Goal: Task Accomplishment & Management: Use online tool/utility

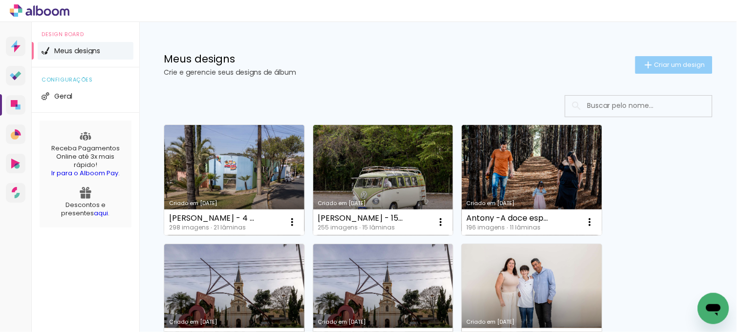
click at [671, 65] on span "Criar um design" at bounding box center [680, 65] width 51 height 6
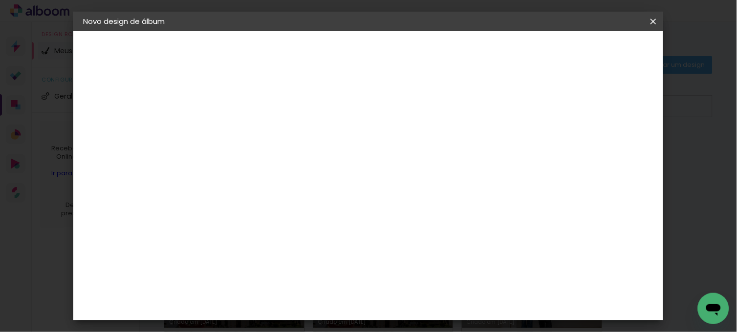
click at [243, 128] on input at bounding box center [243, 131] width 0 height 15
click at [243, 132] on input "Bodas Leandro e Ari" at bounding box center [243, 131] width 0 height 15
type input "Bodas [PERSON_NAME]"
type paper-input "Bodas [PERSON_NAME]"
click at [343, 46] on paper-button "Avançar" at bounding box center [319, 52] width 48 height 17
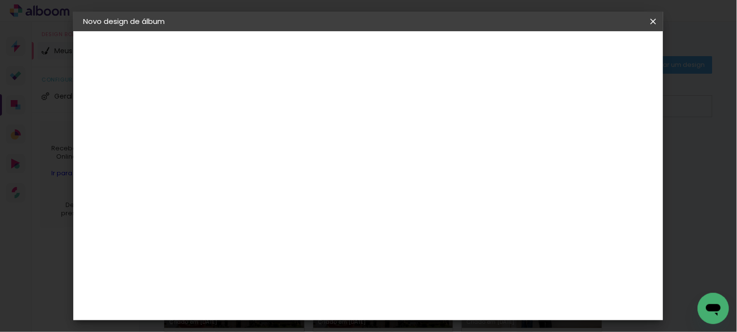
click at [317, 183] on input at bounding box center [268, 186] width 99 height 12
type input "go"
type paper-input "go"
click at [252, 222] on div "Go image" at bounding box center [249, 223] width 24 height 16
click at [260, 218] on div "Go image" at bounding box center [249, 223] width 24 height 16
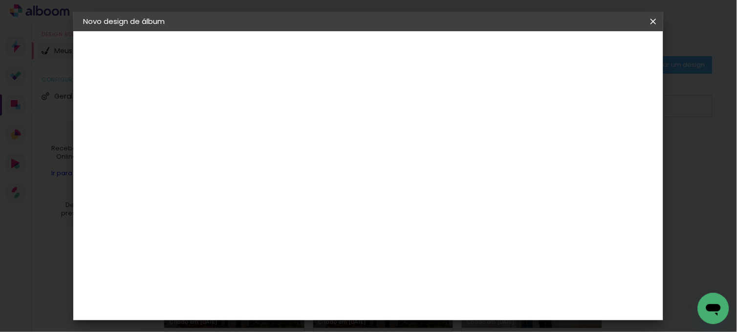
click at [248, 216] on div "Go image" at bounding box center [249, 223] width 24 height 16
click at [261, 217] on div "Go image" at bounding box center [249, 223] width 24 height 16
drag, startPoint x: 265, startPoint y: 217, endPoint x: 218, endPoint y: 218, distance: 46.9
click at [218, 218] on paper-item "Go image" at bounding box center [258, 222] width 86 height 25
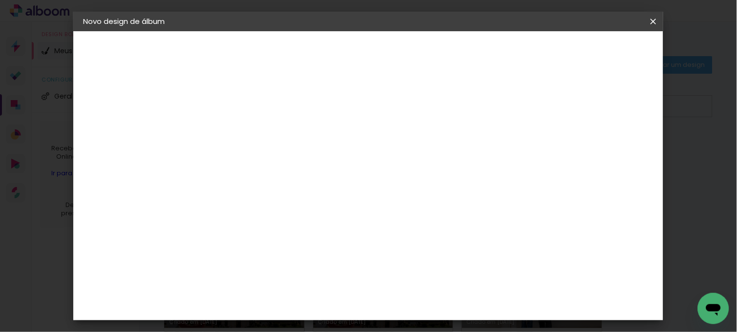
click at [220, 217] on img at bounding box center [226, 223] width 12 height 12
click at [415, 114] on div "Fornecedor Escolha um fornecedor ou avance com o tamanho livre. Voltar Avançar" at bounding box center [307, 72] width 214 height 83
click at [298, 182] on input "go" at bounding box center [258, 186] width 79 height 12
click at [261, 221] on div "Go image" at bounding box center [249, 223] width 24 height 16
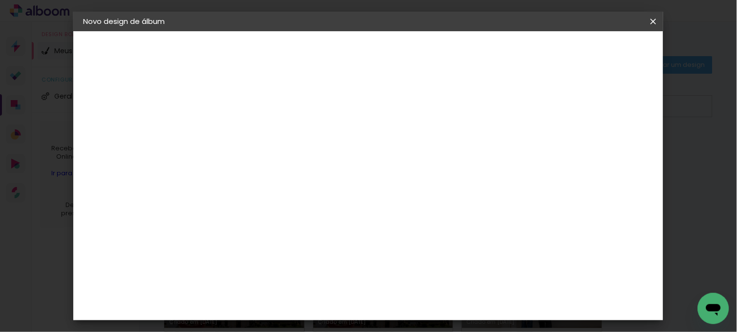
click at [238, 223] on div "Go image" at bounding box center [249, 223] width 24 height 16
drag, startPoint x: 238, startPoint y: 223, endPoint x: 221, endPoint y: 222, distance: 16.1
click at [221, 222] on img at bounding box center [226, 223] width 12 height 12
click at [261, 215] on div "Go image" at bounding box center [249, 223] width 24 height 16
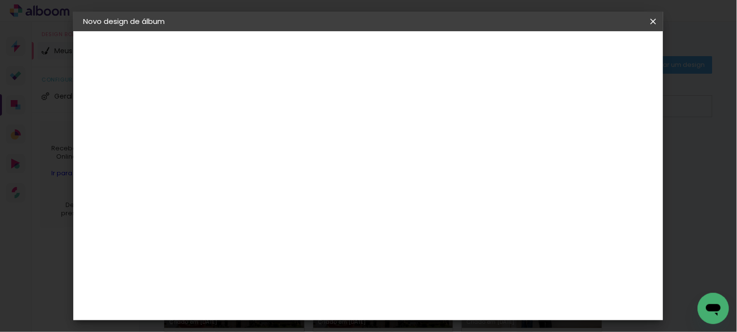
click at [276, 184] on input "go" at bounding box center [258, 186] width 79 height 12
type input "go image"
type paper-input "go image"
click at [266, 225] on paper-item "Go image" at bounding box center [258, 222] width 86 height 25
click at [261, 221] on div "Go image" at bounding box center [249, 223] width 24 height 16
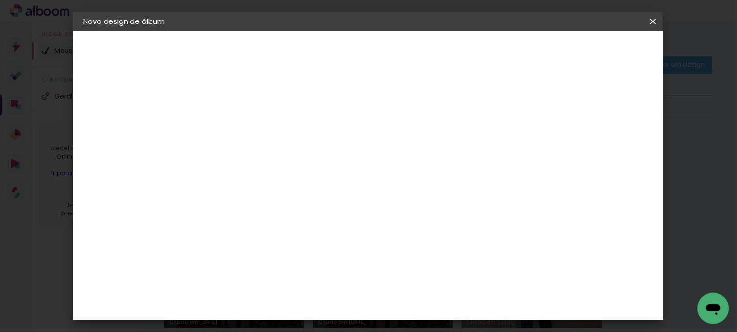
click at [261, 221] on div "Go image" at bounding box center [249, 223] width 24 height 16
drag, startPoint x: 267, startPoint y: 221, endPoint x: 235, endPoint y: 219, distance: 32.4
click at [235, 219] on paper-item "Go image" at bounding box center [258, 222] width 86 height 25
drag, startPoint x: 235, startPoint y: 219, endPoint x: 227, endPoint y: 209, distance: 12.8
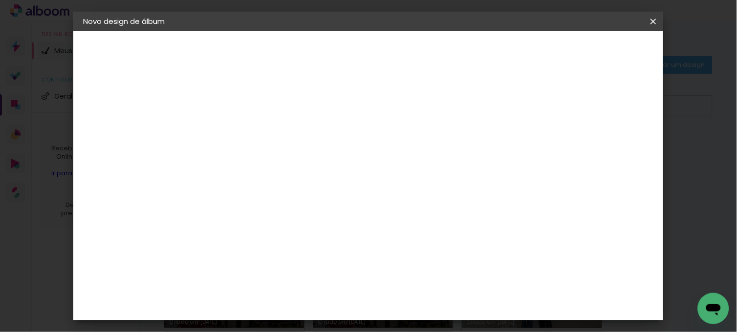
click at [227, 210] on paper-item "Go image" at bounding box center [258, 222] width 86 height 25
click at [223, 220] on img at bounding box center [226, 223] width 12 height 12
click at [250, 216] on div "Go image" at bounding box center [249, 223] width 24 height 16
click at [301, 115] on h3 "Encadernadora" at bounding box center [258, 119] width 86 height 11
click at [415, 114] on div "Fornecedor Escolha um fornecedor ou avance com o tamanho livre. Voltar Avançar" at bounding box center [307, 72] width 214 height 83
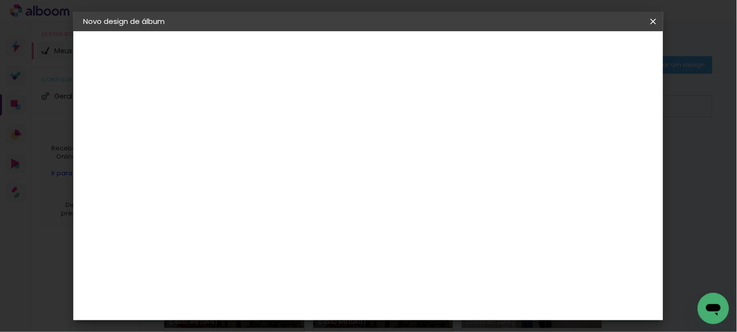
click at [0, 0] on slot "Avançar" at bounding box center [0, 0] width 0 height 0
click at [281, 164] on input "text" at bounding box center [262, 170] width 38 height 15
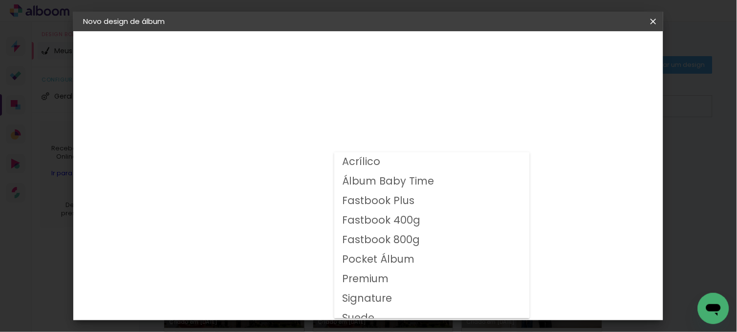
click at [0, 0] on slot "Fastbook 400g" at bounding box center [0, 0] width 0 height 0
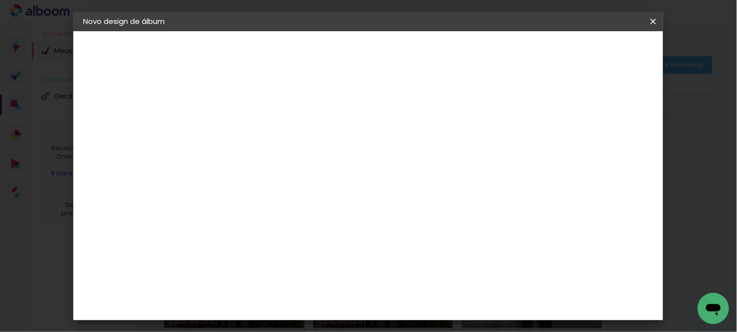
click at [363, 165] on input "Fastbook 400g" at bounding box center [303, 160] width 120 height 15
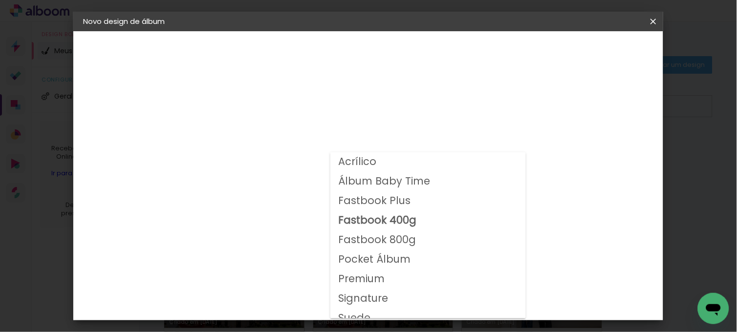
click at [0, 0] on slot "Fastbook 800g" at bounding box center [0, 0] width 0 height 0
type input "Fastbook 800g"
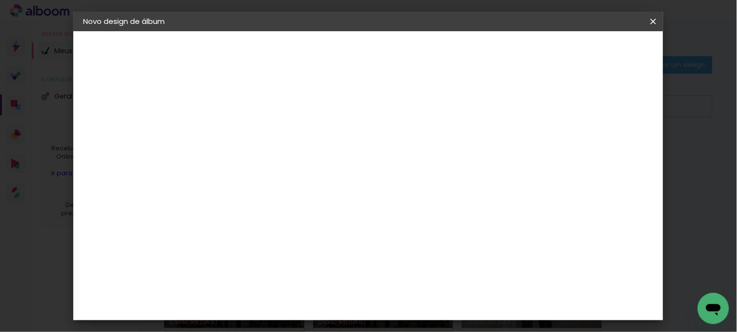
scroll to position [190, 0]
click at [309, 293] on span "30 × 30" at bounding box center [286, 309] width 45 height 32
click at [0, 0] on slot "Avançar" at bounding box center [0, 0] width 0 height 0
click at [462, 51] on span "Iniciar design" at bounding box center [442, 55] width 39 height 14
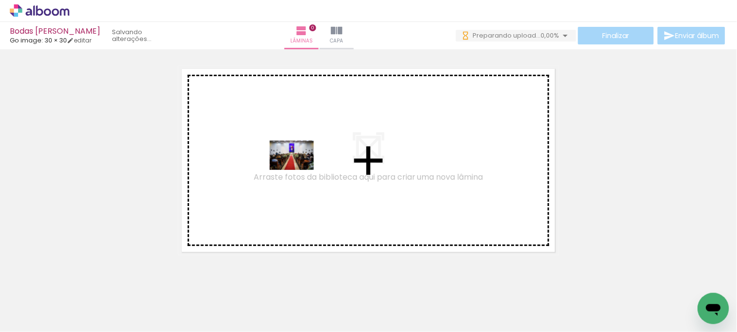
drag, startPoint x: 655, startPoint y: 306, endPoint x: 299, endPoint y: 170, distance: 380.8
click at [299, 170] on quentale-workspace at bounding box center [368, 166] width 737 height 332
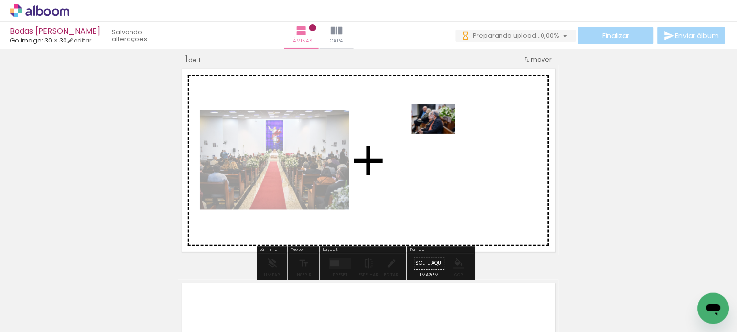
drag, startPoint x: 162, startPoint y: 309, endPoint x: 451, endPoint y: 129, distance: 340.2
click at [451, 129] on quentale-workspace at bounding box center [368, 166] width 737 height 332
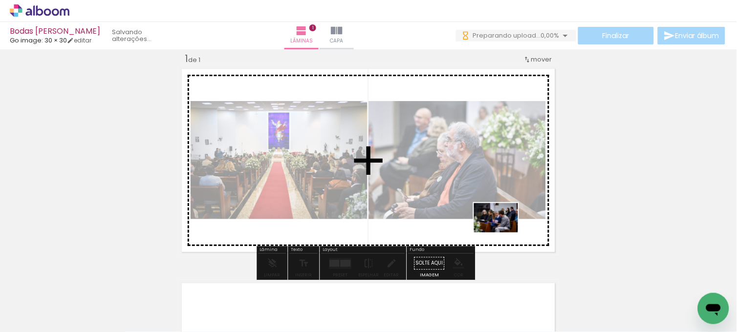
drag, startPoint x: 217, startPoint y: 311, endPoint x: 504, endPoint y: 233, distance: 297.6
click at [504, 233] on quentale-workspace at bounding box center [368, 166] width 737 height 332
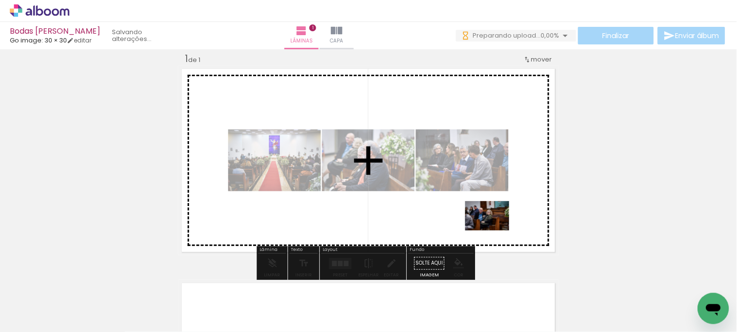
drag, startPoint x: 262, startPoint y: 309, endPoint x: 500, endPoint y: 231, distance: 250.0
click at [500, 231] on quentale-workspace at bounding box center [368, 166] width 737 height 332
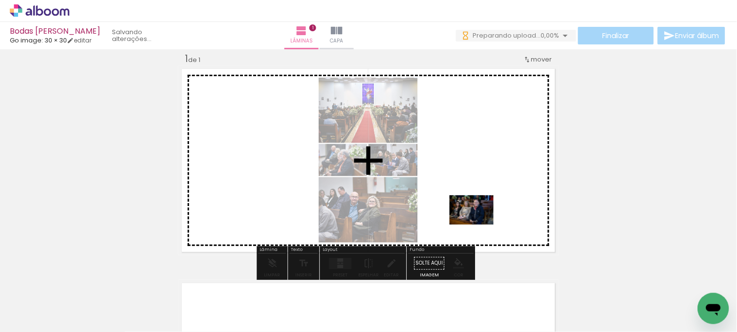
drag, startPoint x: 435, startPoint y: 315, endPoint x: 479, endPoint y: 225, distance: 100.6
click at [479, 225] on quentale-workspace at bounding box center [368, 166] width 737 height 332
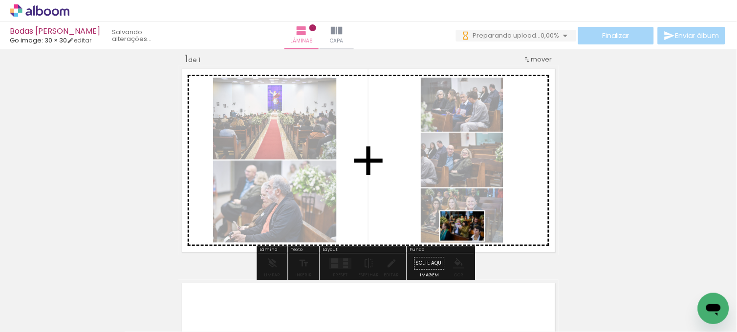
drag, startPoint x: 370, startPoint y: 304, endPoint x: 472, endPoint y: 241, distance: 119.9
click at [472, 241] on quentale-workspace at bounding box center [368, 166] width 737 height 332
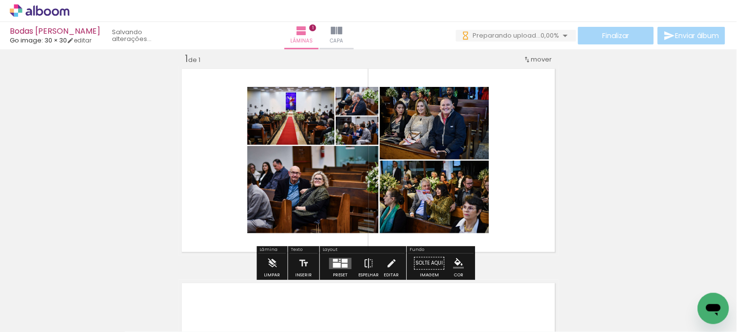
click at [339, 263] on quentale-layouter at bounding box center [341, 263] width 22 height 11
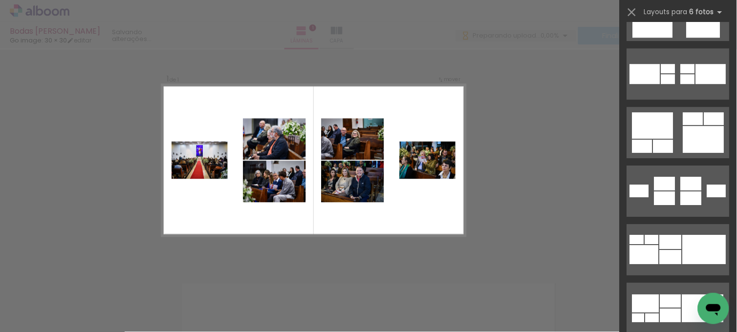
scroll to position [4169, 0]
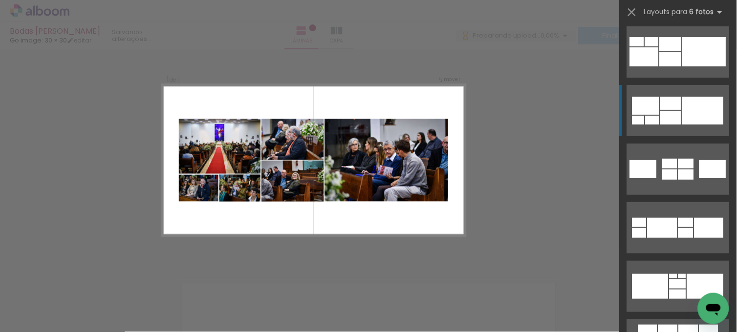
click at [696, 119] on div at bounding box center [703, 111] width 42 height 28
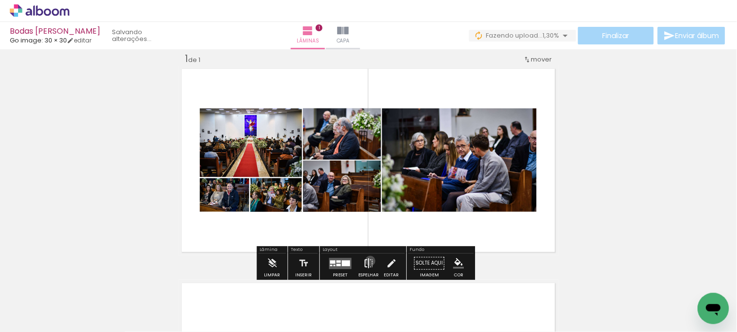
click at [368, 261] on iron-icon at bounding box center [369, 264] width 11 height 20
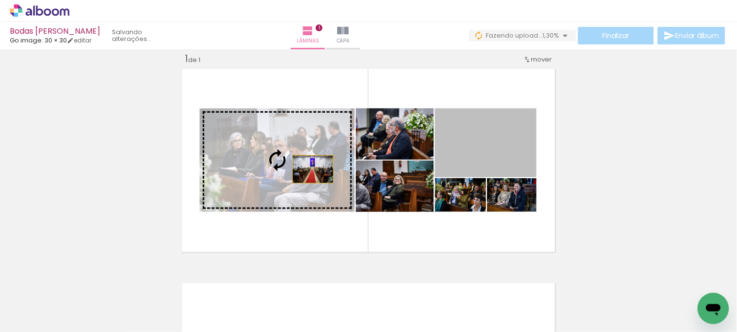
drag, startPoint x: 495, startPoint y: 164, endPoint x: 309, endPoint y: 169, distance: 185.9
click at [0, 0] on slot at bounding box center [0, 0] width 0 height 0
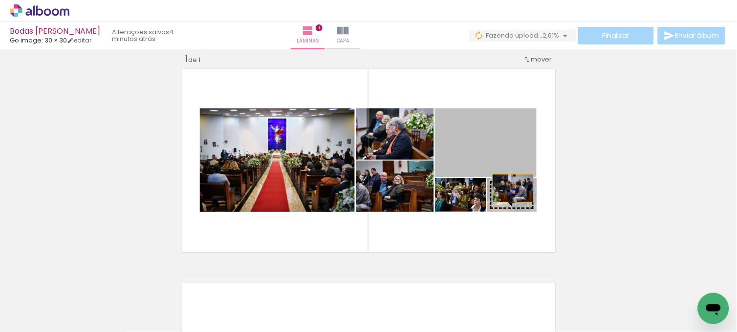
drag, startPoint x: 494, startPoint y: 153, endPoint x: 509, endPoint y: 188, distance: 38.5
click at [0, 0] on slot at bounding box center [0, 0] width 0 height 0
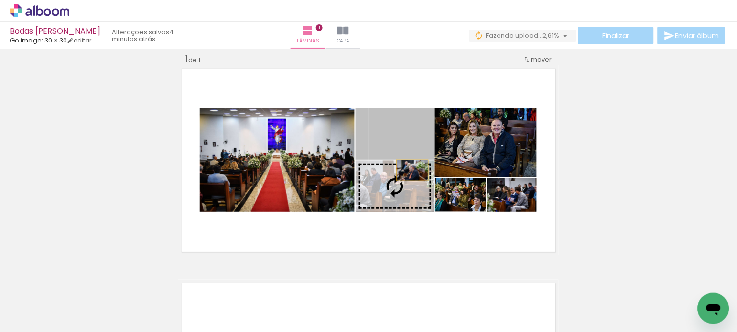
drag, startPoint x: 412, startPoint y: 139, endPoint x: 409, endPoint y: 170, distance: 31.0
click at [0, 0] on slot at bounding box center [0, 0] width 0 height 0
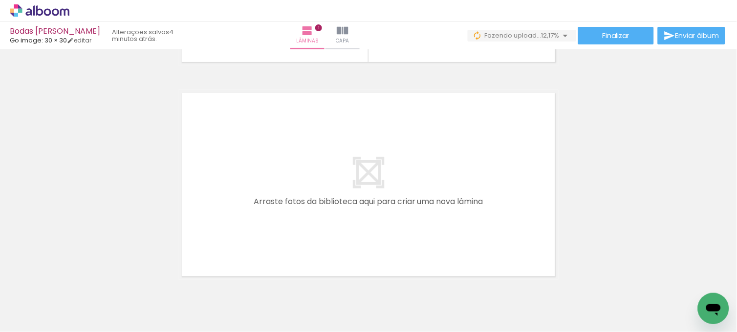
scroll to position [0, 496]
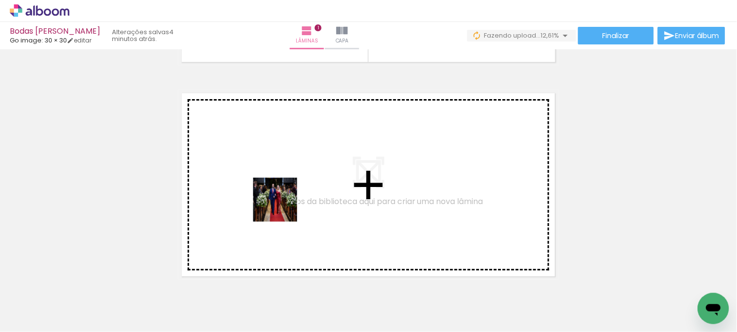
drag, startPoint x: 375, startPoint y: 306, endPoint x: 278, endPoint y: 202, distance: 142.2
click at [278, 202] on quentale-workspace at bounding box center [368, 166] width 737 height 332
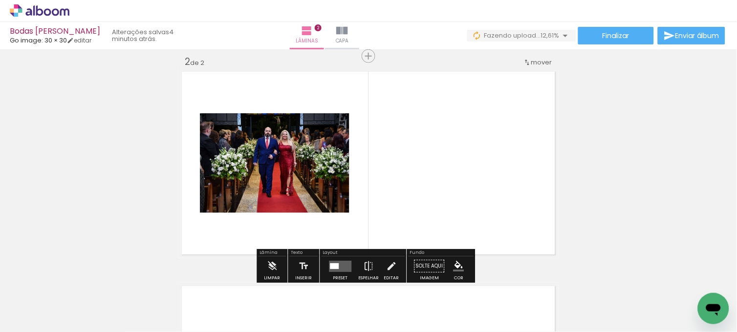
scroll to position [227, 0]
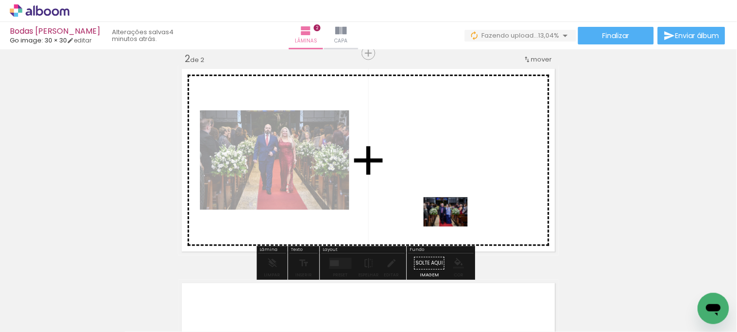
drag, startPoint x: 487, startPoint y: 304, endPoint x: 442, endPoint y: 197, distance: 116.1
click at [442, 197] on quentale-workspace at bounding box center [368, 166] width 737 height 332
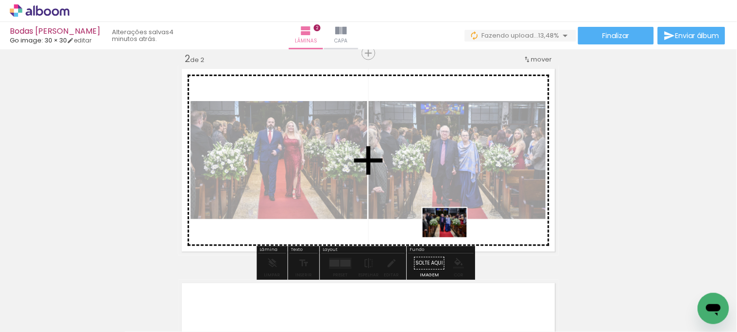
drag, startPoint x: 434, startPoint y: 300, endPoint x: 452, endPoint y: 238, distance: 65.3
click at [452, 238] on quentale-workspace at bounding box center [368, 166] width 737 height 332
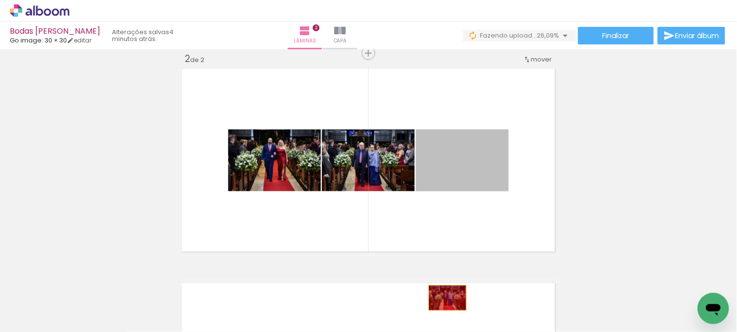
drag, startPoint x: 482, startPoint y: 179, endPoint x: 444, endPoint y: 298, distance: 125.1
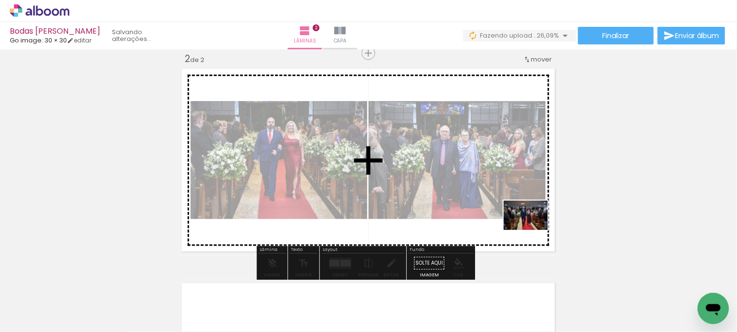
drag, startPoint x: 547, startPoint y: 308, endPoint x: 533, endPoint y: 223, distance: 86.1
click at [533, 223] on quentale-workspace at bounding box center [368, 166] width 737 height 332
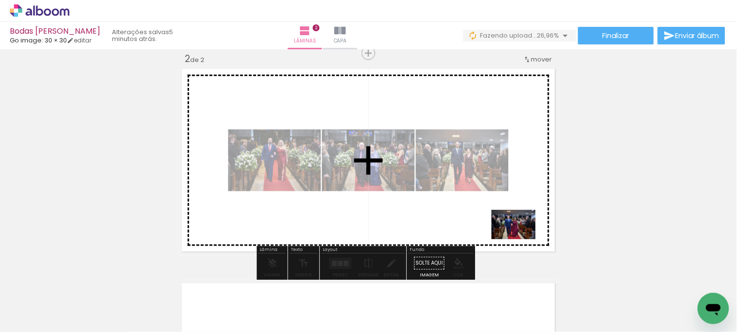
drag, startPoint x: 654, startPoint y: 308, endPoint x: 521, endPoint y: 240, distance: 149.3
click at [521, 240] on quentale-workspace at bounding box center [368, 166] width 737 height 332
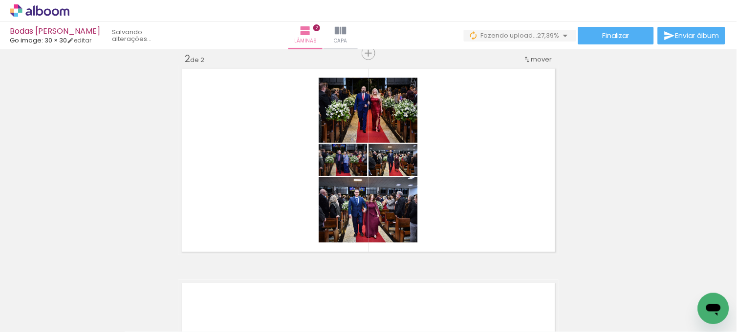
scroll to position [0, 770]
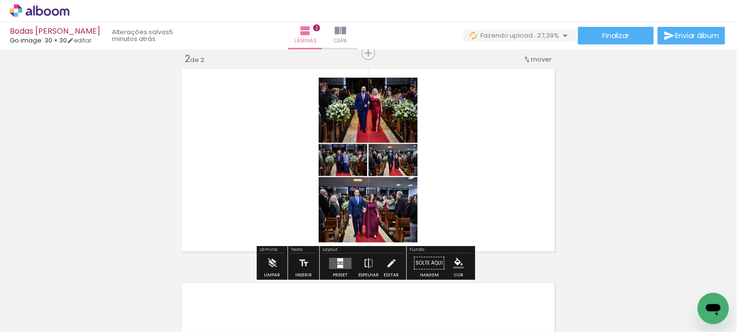
click at [343, 263] on quentale-layouter at bounding box center [341, 263] width 22 height 11
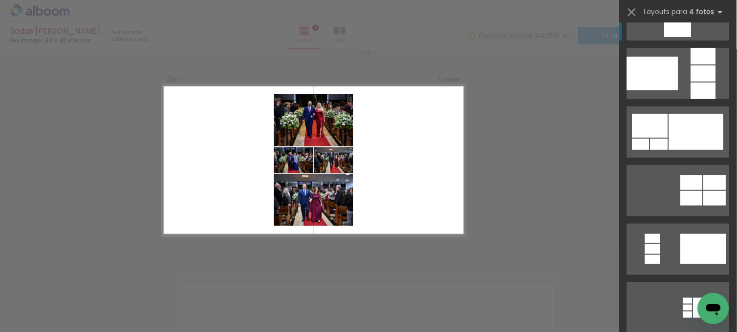
scroll to position [0, 0]
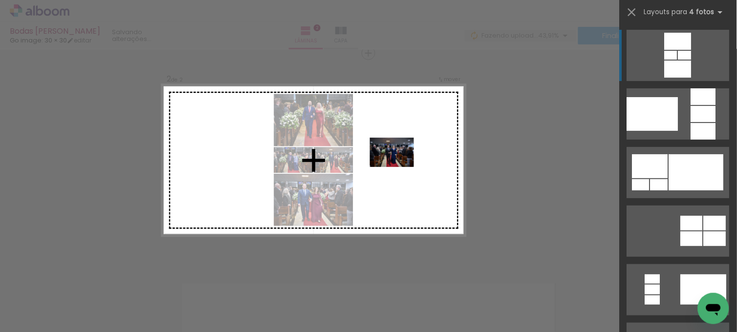
drag, startPoint x: 285, startPoint y: 311, endPoint x: 404, endPoint y: 161, distance: 192.0
click at [404, 161] on quentale-workspace at bounding box center [368, 166] width 737 height 332
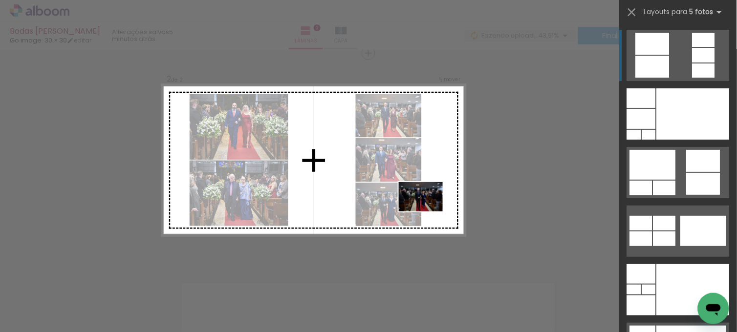
drag, startPoint x: 436, startPoint y: 308, endPoint x: 428, endPoint y: 212, distance: 96.6
click at [428, 212] on quentale-workspace at bounding box center [368, 166] width 737 height 332
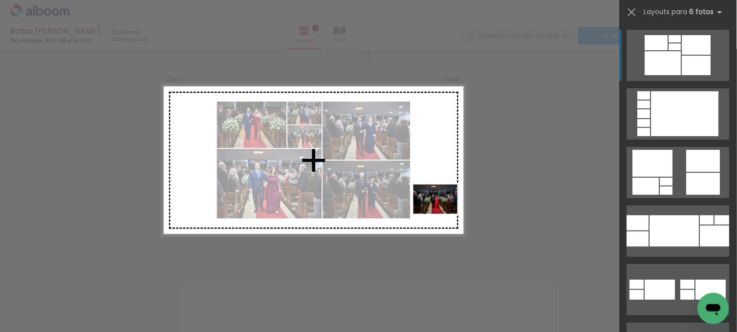
drag, startPoint x: 485, startPoint y: 310, endPoint x: 443, endPoint y: 214, distance: 105.3
click at [443, 214] on quentale-workspace at bounding box center [368, 166] width 737 height 332
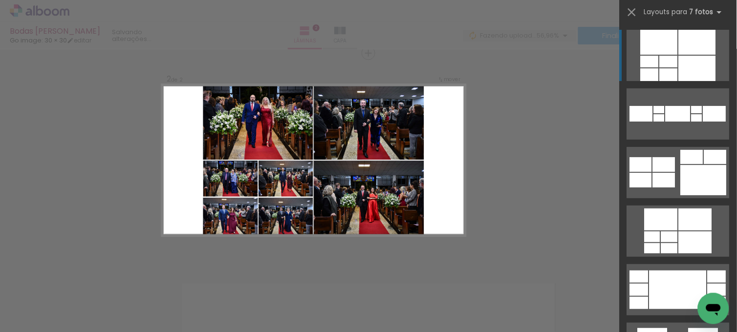
scroll to position [0, 1235]
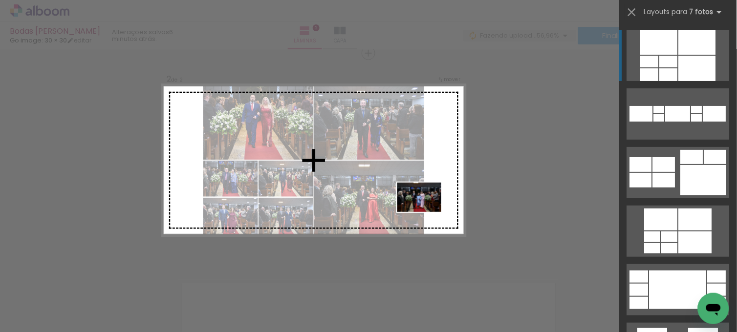
drag, startPoint x: 351, startPoint y: 308, endPoint x: 427, endPoint y: 212, distance: 122.5
click at [427, 212] on quentale-workspace at bounding box center [368, 166] width 737 height 332
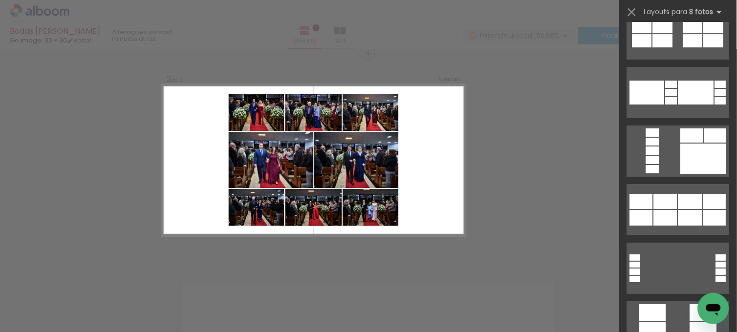
scroll to position [652, 0]
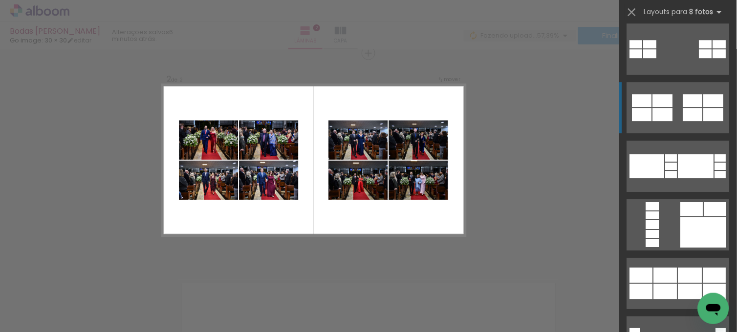
click at [693, 118] on div at bounding box center [693, 114] width 20 height 13
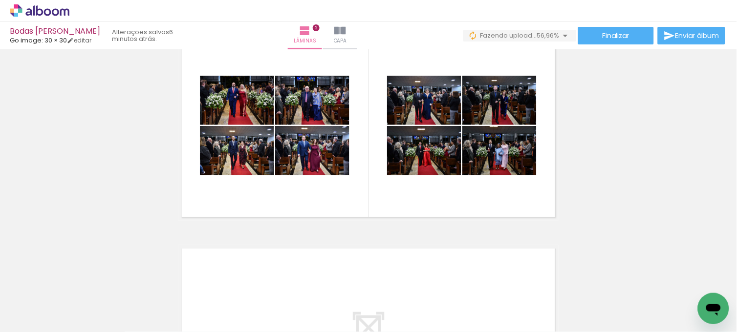
scroll to position [254, 0]
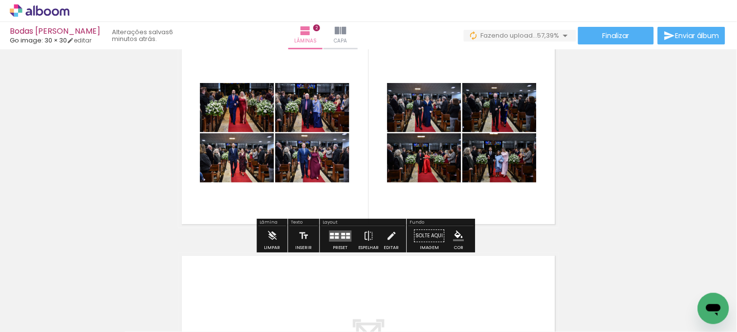
click at [335, 239] on div at bounding box center [337, 238] width 4 height 2
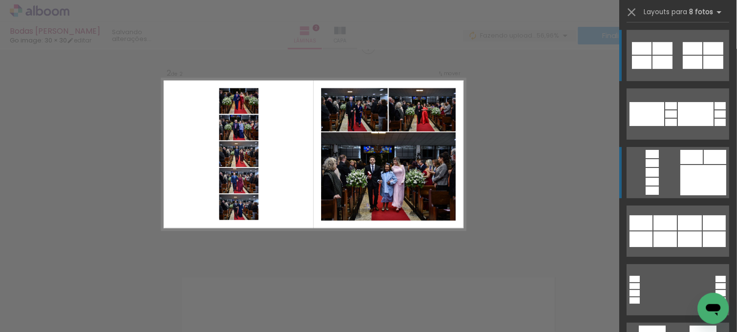
scroll to position [227, 0]
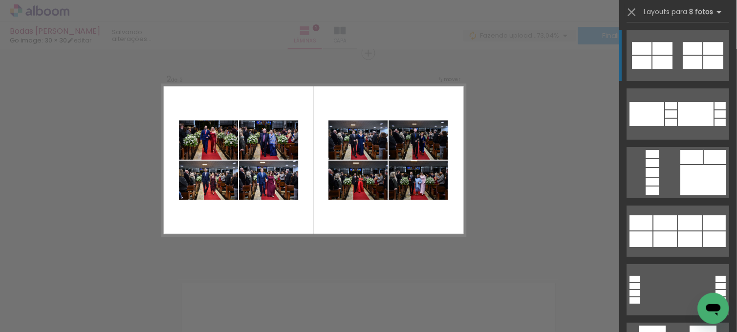
click at [686, 56] on div at bounding box center [693, 62] width 20 height 13
click at [541, 120] on div "Confirmar Cancelar" at bounding box center [368, 156] width 737 height 667
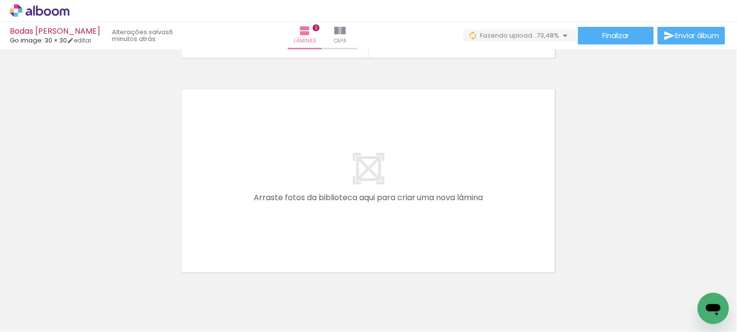
scroll to position [0, 1467]
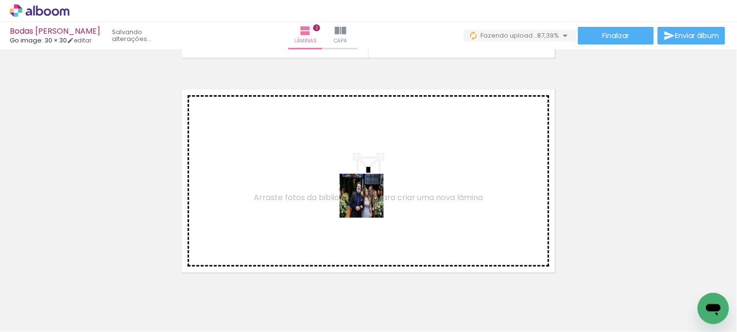
drag, startPoint x: 393, startPoint y: 301, endPoint x: 369, endPoint y: 203, distance: 100.8
click at [369, 203] on quentale-workspace at bounding box center [368, 166] width 737 height 332
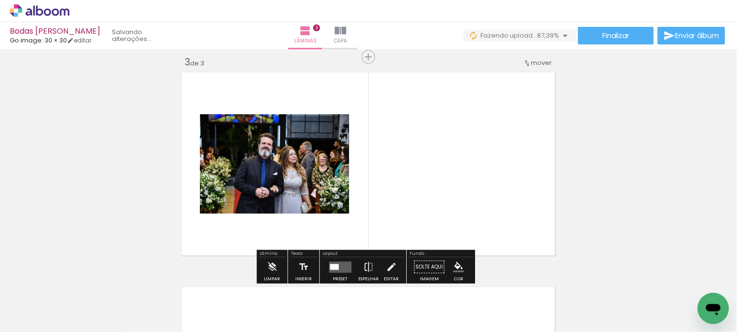
scroll to position [441, 0]
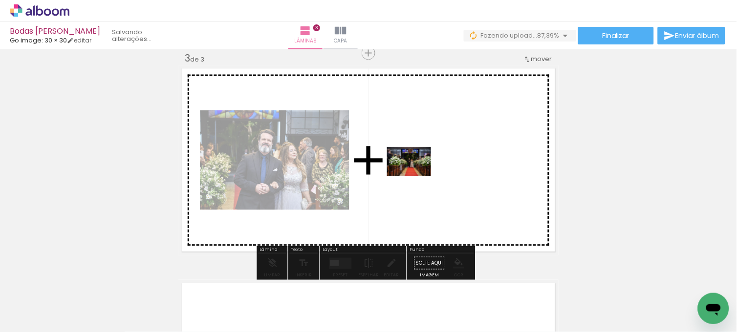
drag, startPoint x: 292, startPoint y: 310, endPoint x: 417, endPoint y: 176, distance: 182.6
click at [417, 176] on quentale-workspace at bounding box center [368, 166] width 737 height 332
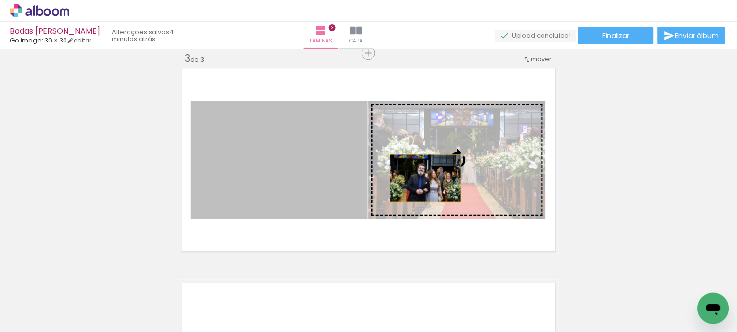
drag, startPoint x: 287, startPoint y: 170, endPoint x: 422, endPoint y: 178, distance: 134.7
click at [0, 0] on slot at bounding box center [0, 0] width 0 height 0
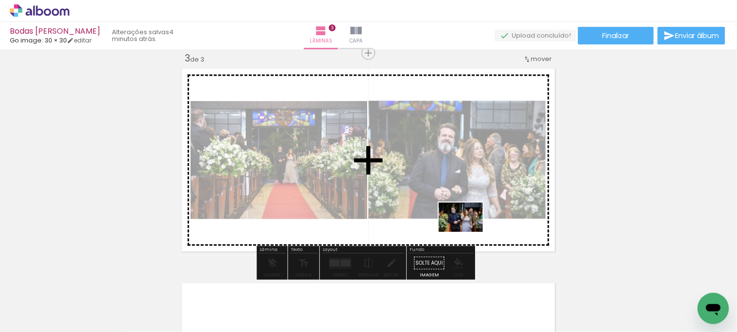
drag, startPoint x: 337, startPoint y: 304, endPoint x: 468, endPoint y: 232, distance: 149.4
click at [468, 232] on quentale-workspace at bounding box center [368, 166] width 737 height 332
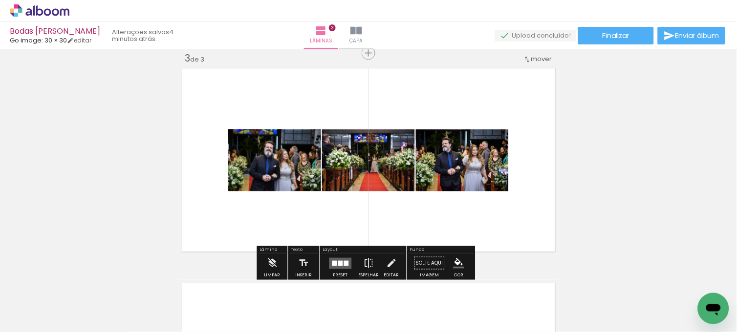
scroll to position [0, 1467]
click at [343, 258] on quentale-layouter at bounding box center [341, 263] width 22 height 11
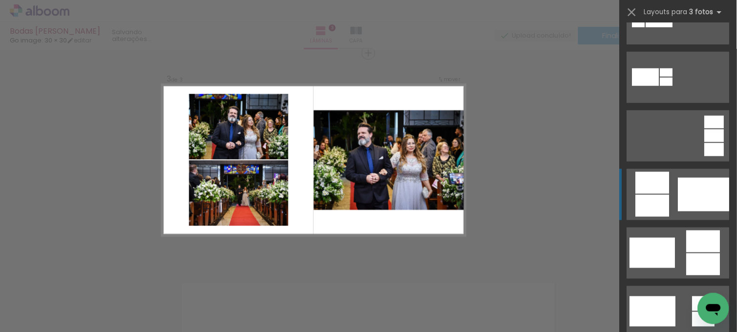
scroll to position [163, 0]
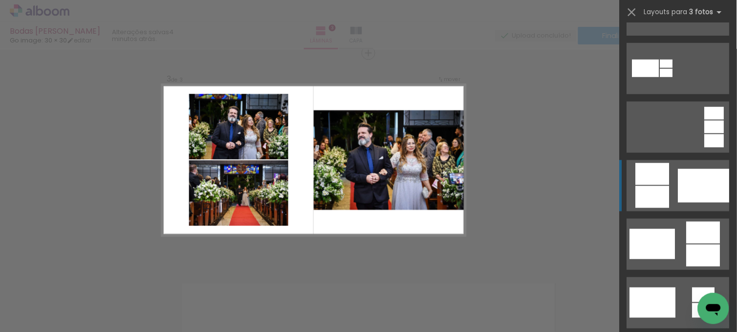
click at [698, 182] on div at bounding box center [704, 186] width 51 height 34
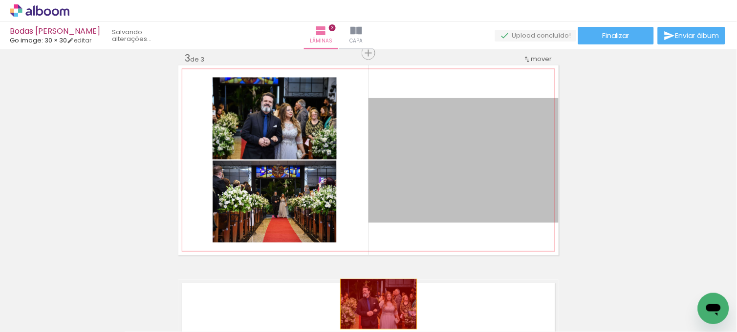
drag, startPoint x: 450, startPoint y: 157, endPoint x: 377, endPoint y: 305, distance: 164.9
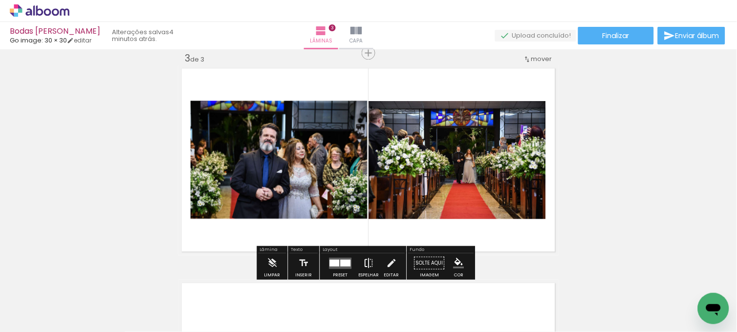
click at [364, 263] on iron-icon at bounding box center [369, 264] width 11 height 20
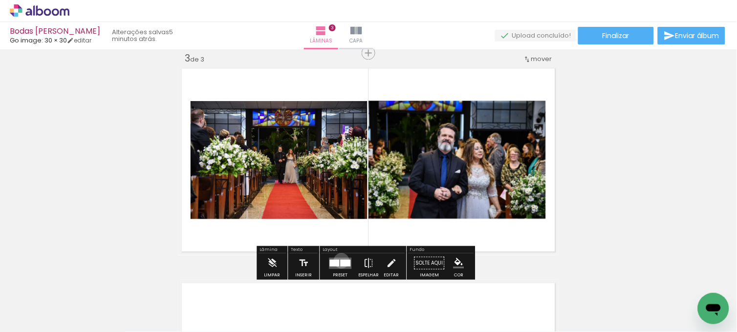
click at [341, 261] on div at bounding box center [346, 263] width 10 height 7
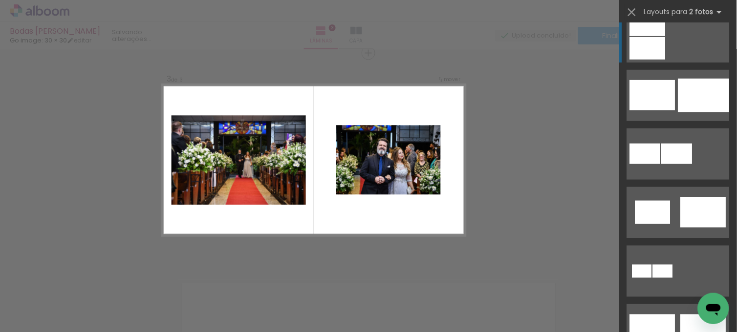
scroll to position [149, 0]
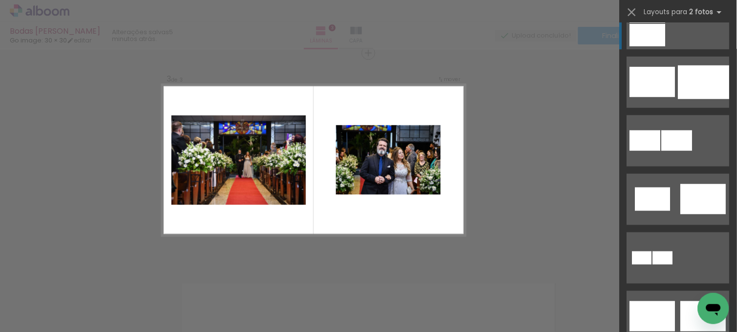
click at [695, 197] on div at bounding box center [703, 199] width 45 height 30
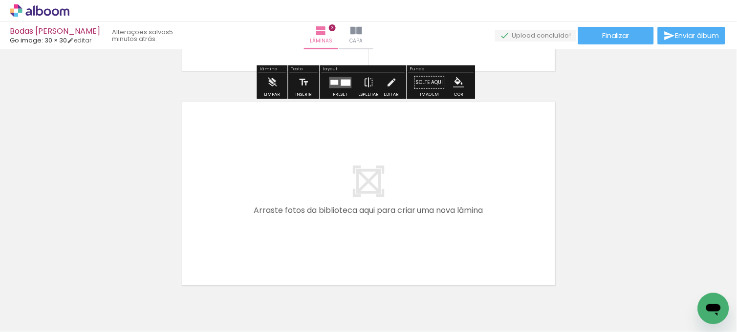
scroll to position [645, 0]
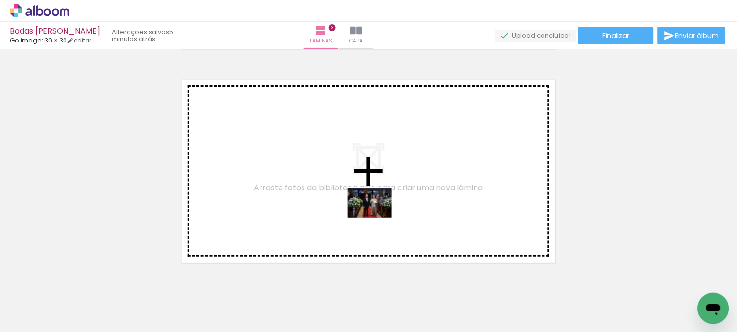
drag, startPoint x: 505, startPoint y: 307, endPoint x: 377, endPoint y: 218, distance: 155.2
click at [377, 218] on quentale-workspace at bounding box center [368, 166] width 737 height 332
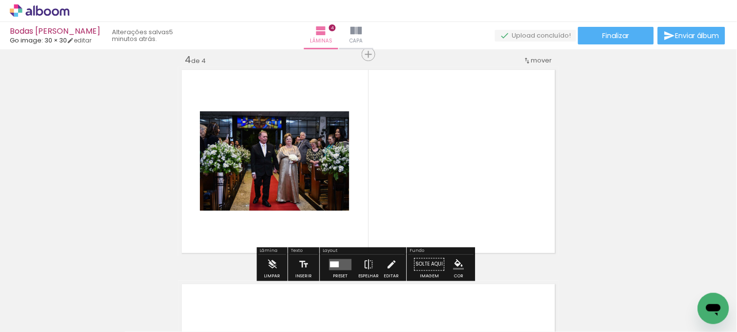
scroll to position [656, 0]
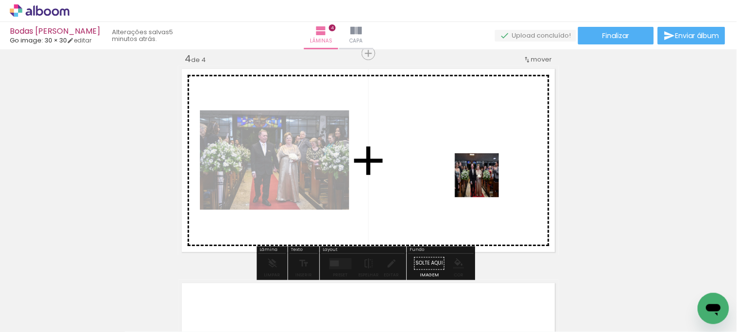
drag, startPoint x: 548, startPoint y: 298, endPoint x: 483, endPoint y: 182, distance: 133.3
click at [483, 182] on quentale-workspace at bounding box center [368, 166] width 737 height 332
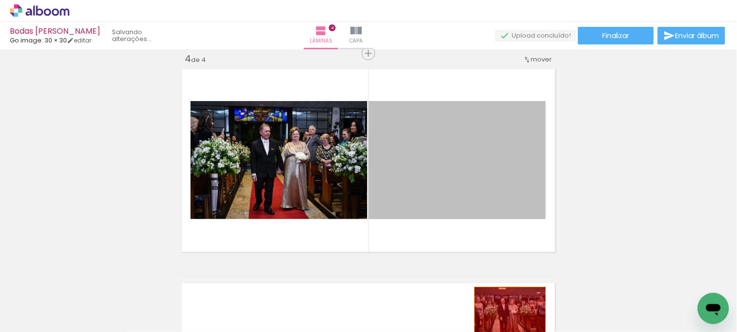
drag, startPoint x: 462, startPoint y: 176, endPoint x: 506, endPoint y: 311, distance: 142.1
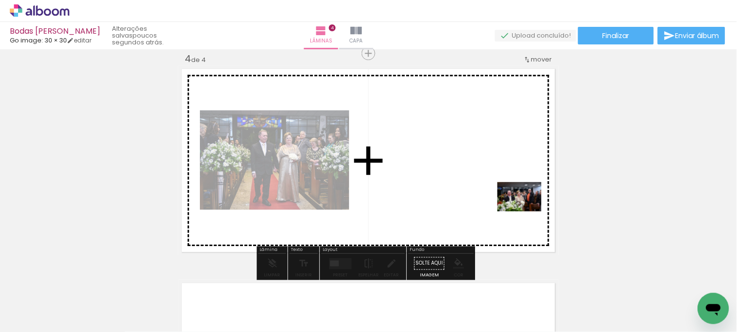
drag, startPoint x: 602, startPoint y: 307, endPoint x: 527, endPoint y: 212, distance: 120.8
click at [527, 212] on quentale-workspace at bounding box center [368, 166] width 737 height 332
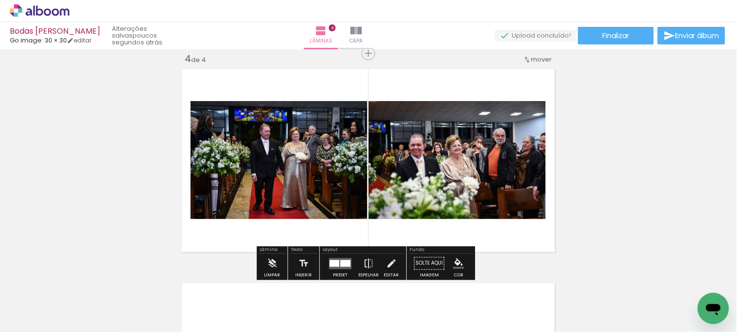
click at [344, 261] on div at bounding box center [346, 263] width 10 height 7
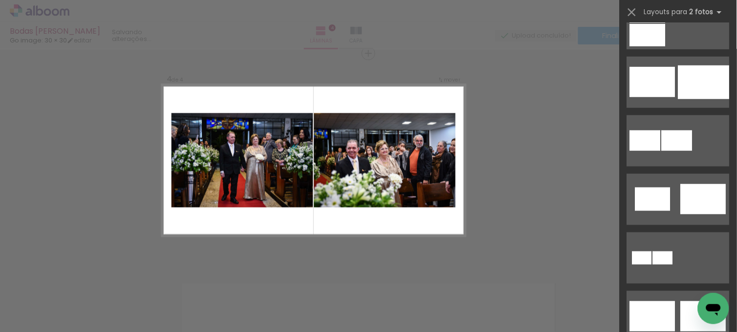
scroll to position [0, 0]
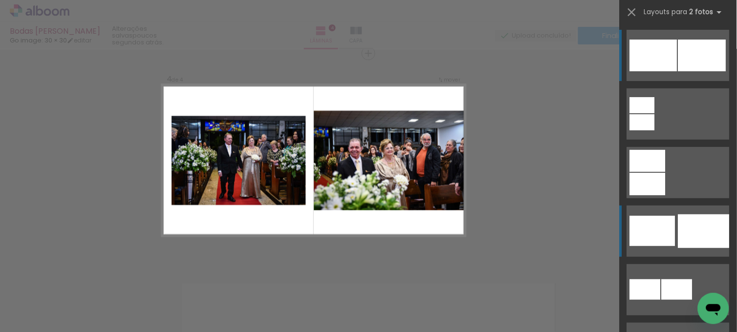
click at [656, 228] on div at bounding box center [652, 231] width 45 height 30
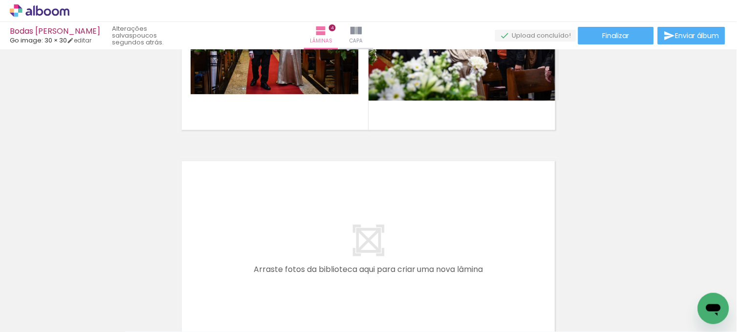
scroll to position [0, 1910]
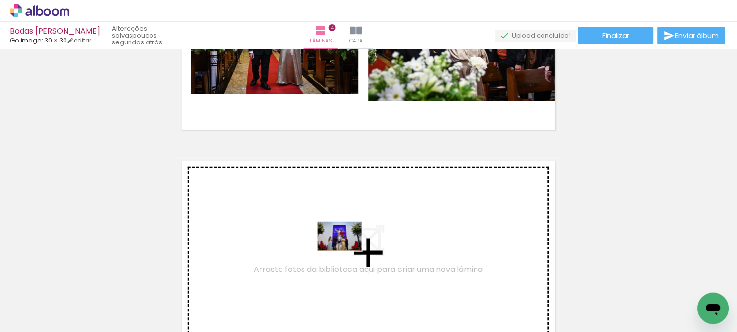
drag, startPoint x: 334, startPoint y: 311, endPoint x: 347, endPoint y: 251, distance: 61.0
click at [347, 251] on quentale-workspace at bounding box center [368, 166] width 737 height 332
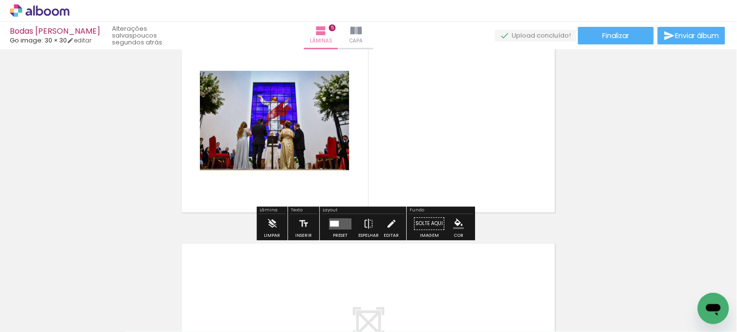
scroll to position [911, 0]
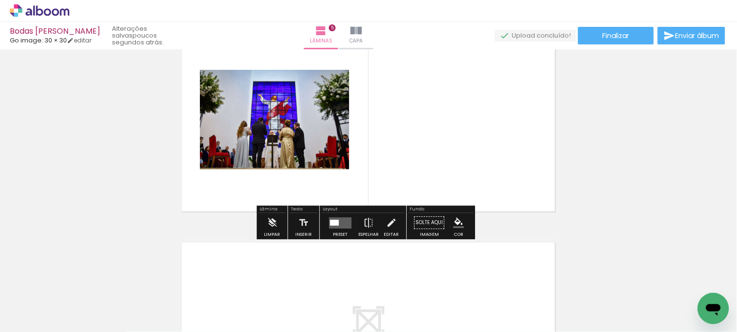
click at [336, 225] on quentale-layouter at bounding box center [341, 223] width 22 height 11
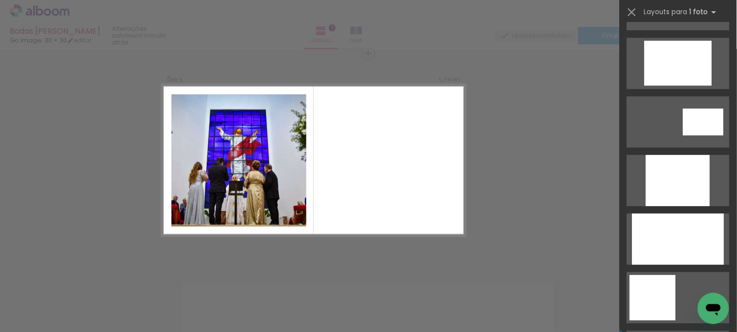
scroll to position [380, 0]
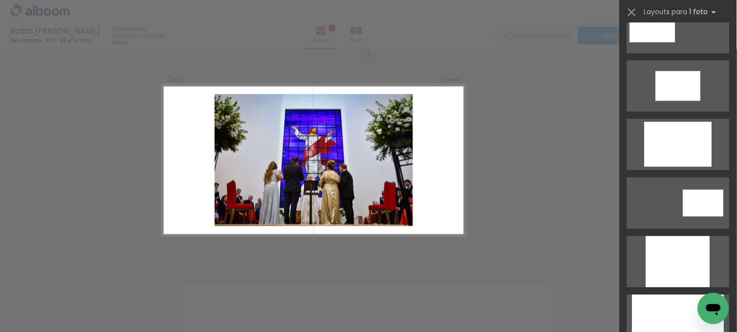
click at [676, 161] on div at bounding box center [678, 144] width 67 height 45
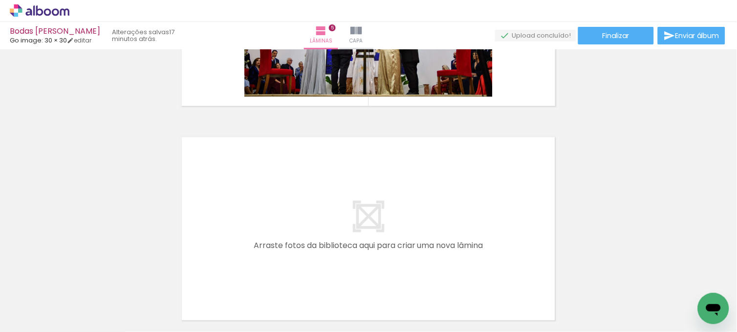
scroll to position [1020, 0]
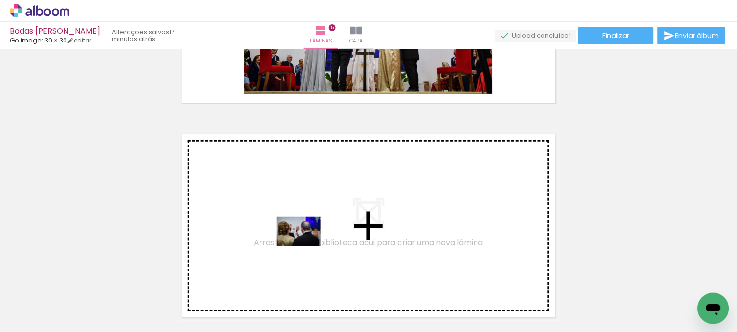
drag, startPoint x: 330, startPoint y: 307, endPoint x: 297, endPoint y: 230, distance: 83.0
click at [297, 230] on quentale-workspace at bounding box center [368, 166] width 737 height 332
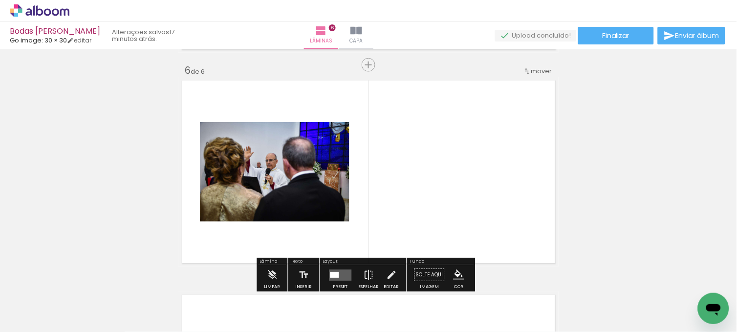
scroll to position [1085, 0]
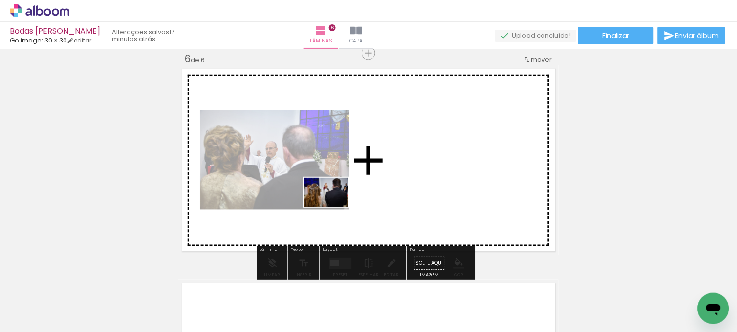
drag, startPoint x: 399, startPoint y: 307, endPoint x: 330, endPoint y: 199, distance: 128.0
click at [330, 199] on quentale-workspace at bounding box center [368, 166] width 737 height 332
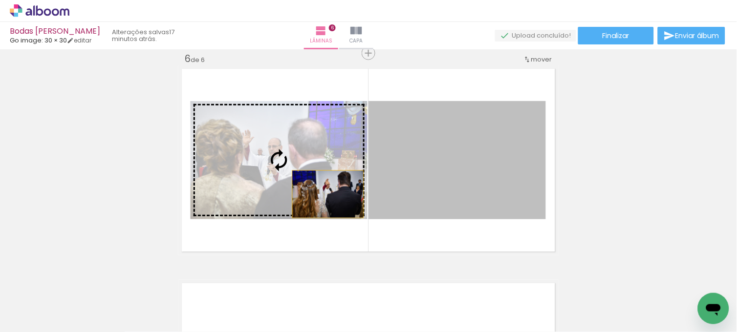
drag, startPoint x: 447, startPoint y: 185, endPoint x: 324, endPoint y: 195, distance: 123.1
click at [0, 0] on slot at bounding box center [0, 0] width 0 height 0
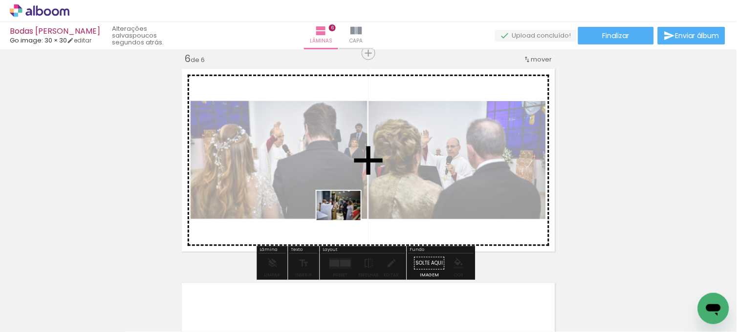
drag, startPoint x: 451, startPoint y: 314, endPoint x: 346, endPoint y: 220, distance: 140.2
click at [346, 220] on quentale-workspace at bounding box center [368, 166] width 737 height 332
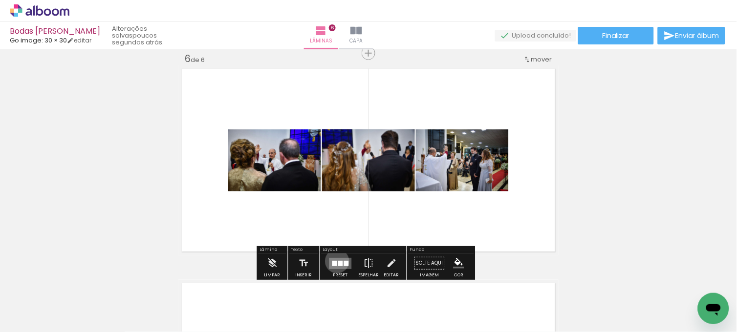
click at [338, 262] on div at bounding box center [340, 263] width 5 height 5
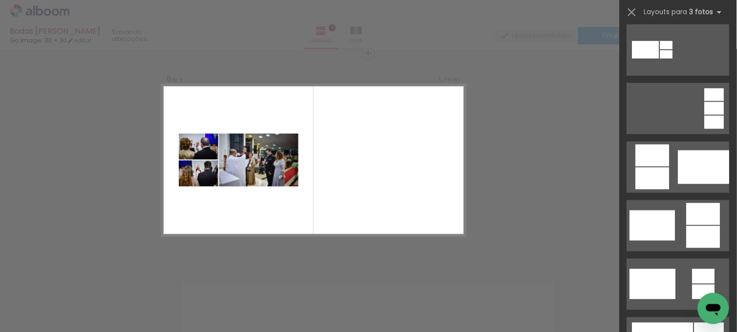
scroll to position [203, 0]
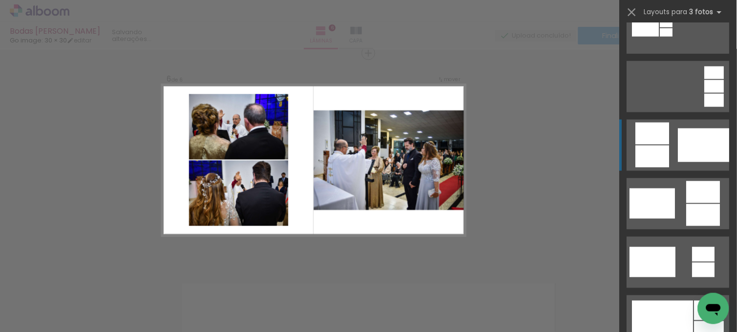
click at [667, 143] on quentale-layouter at bounding box center [678, 145] width 103 height 51
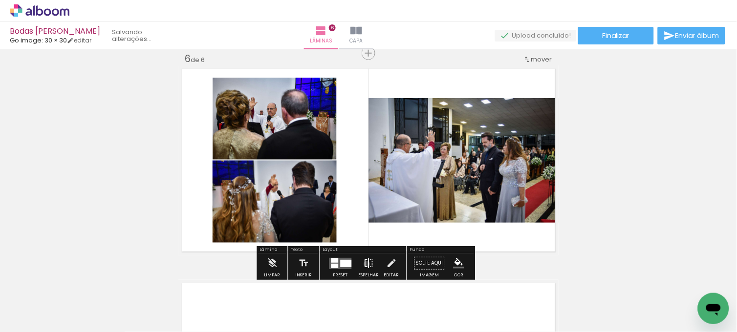
click at [365, 264] on iron-icon at bounding box center [369, 264] width 11 height 20
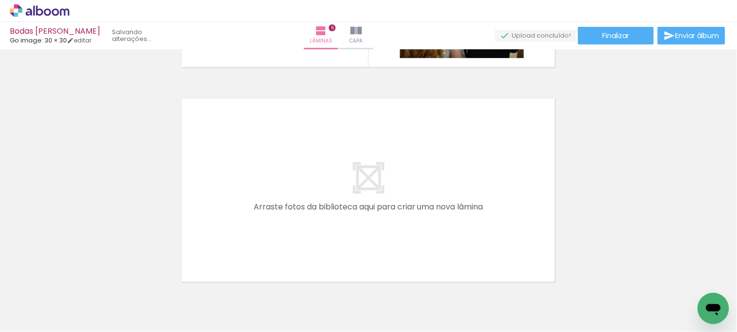
scroll to position [1275, 0]
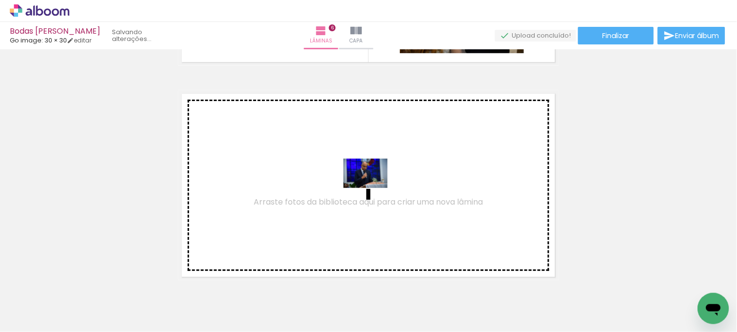
drag, startPoint x: 500, startPoint y: 308, endPoint x: 373, endPoint y: 188, distance: 174.7
click at [373, 188] on quentale-workspace at bounding box center [368, 166] width 737 height 332
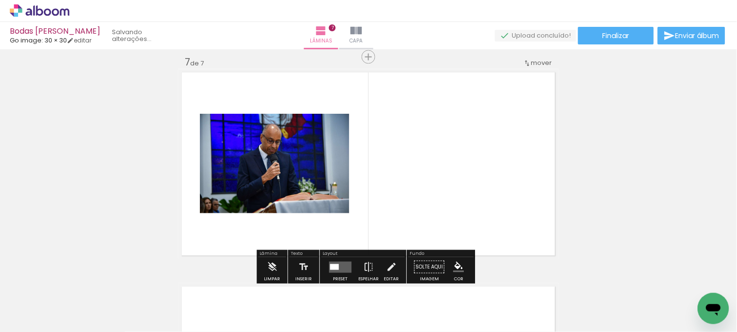
scroll to position [1299, 0]
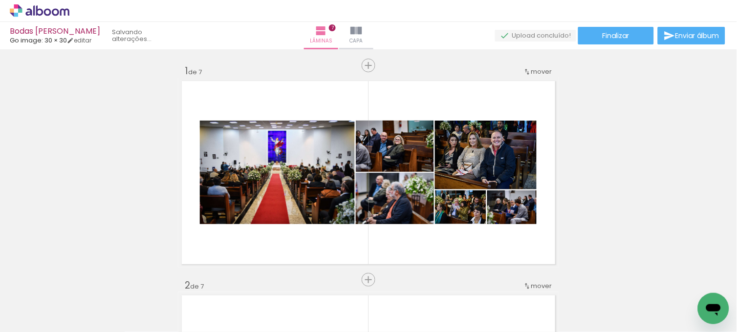
scroll to position [0, 2069]
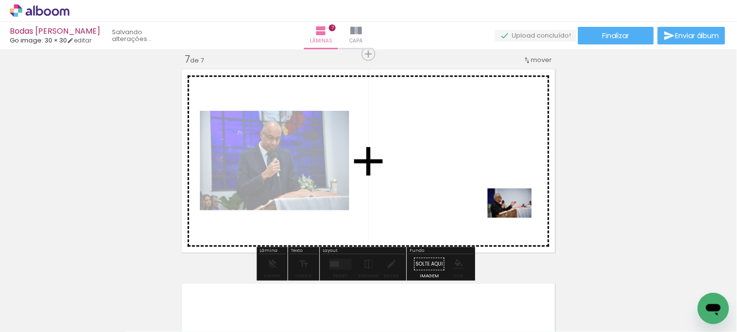
drag, startPoint x: 602, startPoint y: 305, endPoint x: 512, endPoint y: 214, distance: 127.9
click at [512, 214] on quentale-workspace at bounding box center [368, 166] width 737 height 332
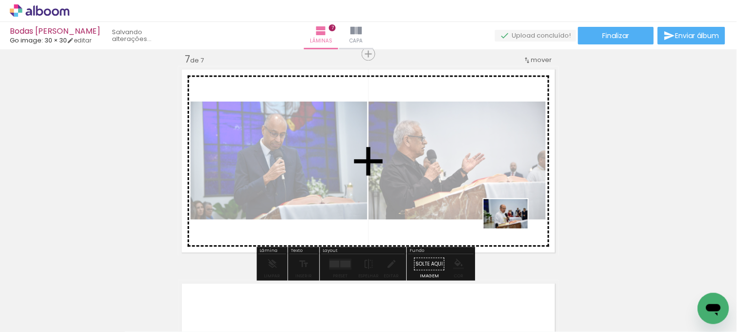
drag, startPoint x: 654, startPoint y: 307, endPoint x: 513, endPoint y: 229, distance: 160.4
click at [513, 229] on quentale-workspace at bounding box center [368, 166] width 737 height 332
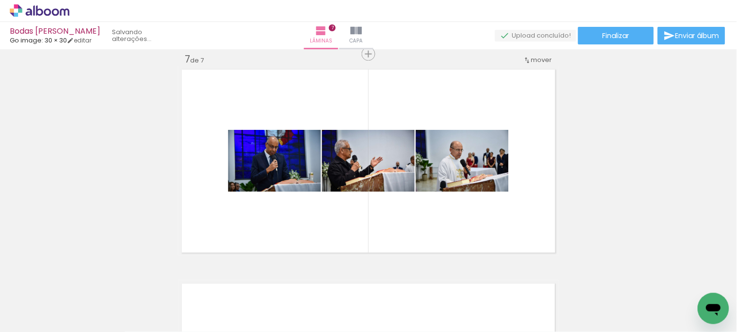
scroll to position [0, 2396]
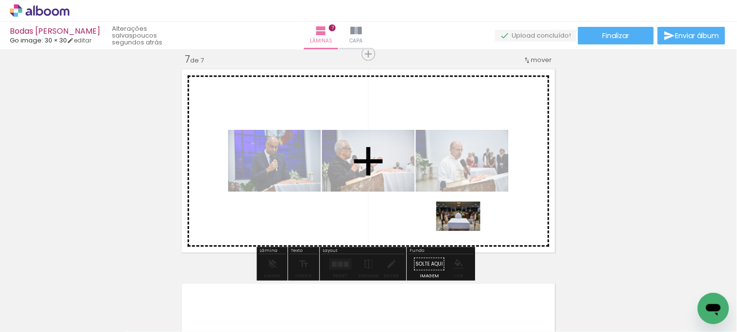
drag, startPoint x: 382, startPoint y: 307, endPoint x: 466, endPoint y: 231, distance: 112.9
click at [466, 231] on quentale-workspace at bounding box center [368, 166] width 737 height 332
